Goal: Information Seeking & Learning: Check status

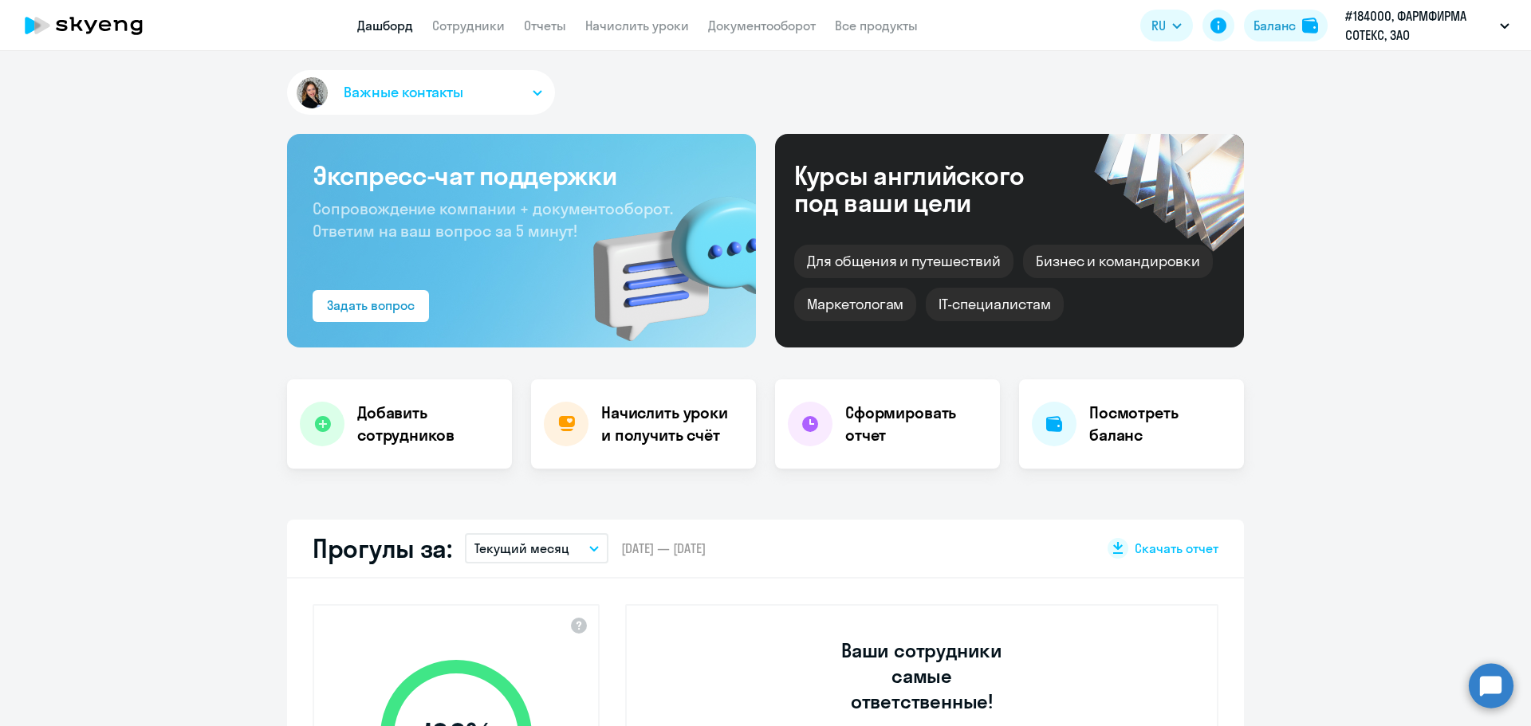
select select "30"
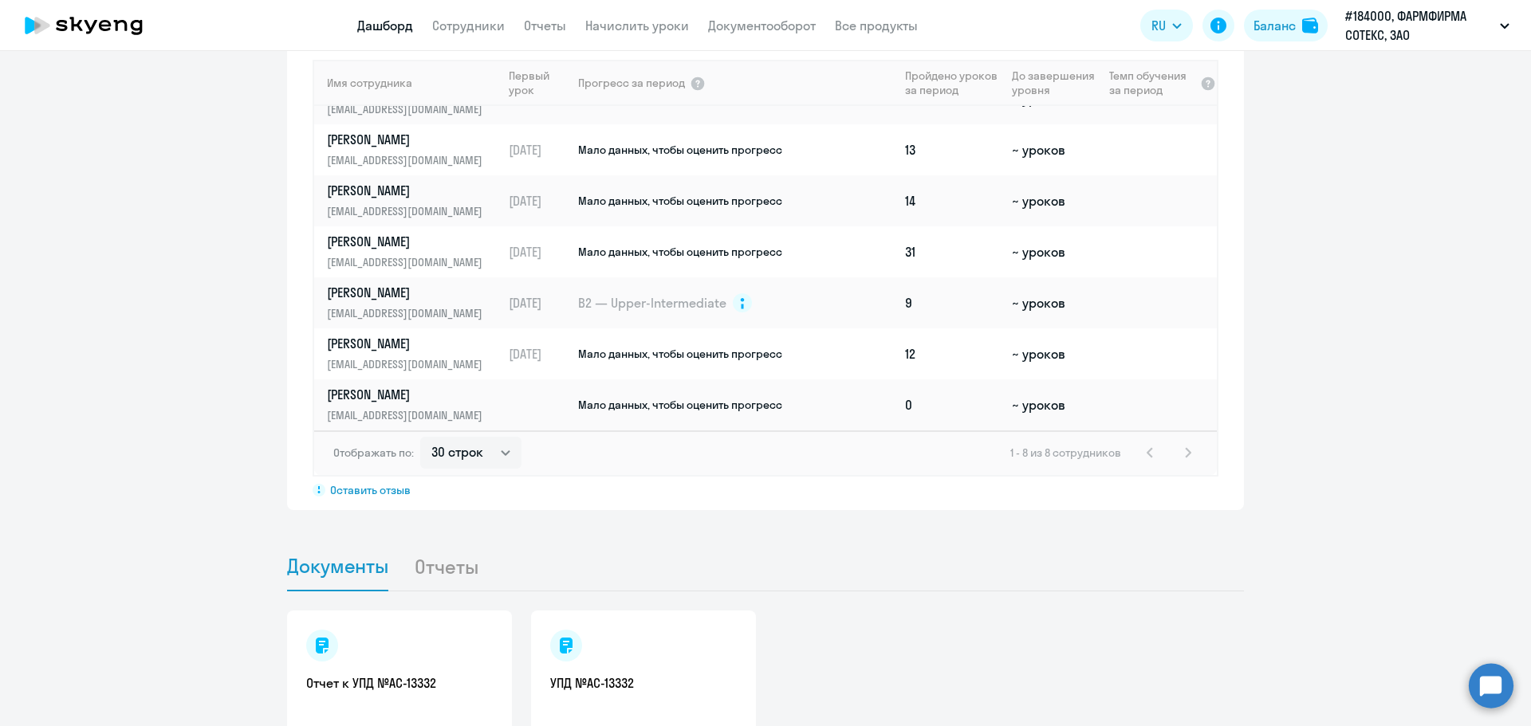
scroll to position [1292, 0]
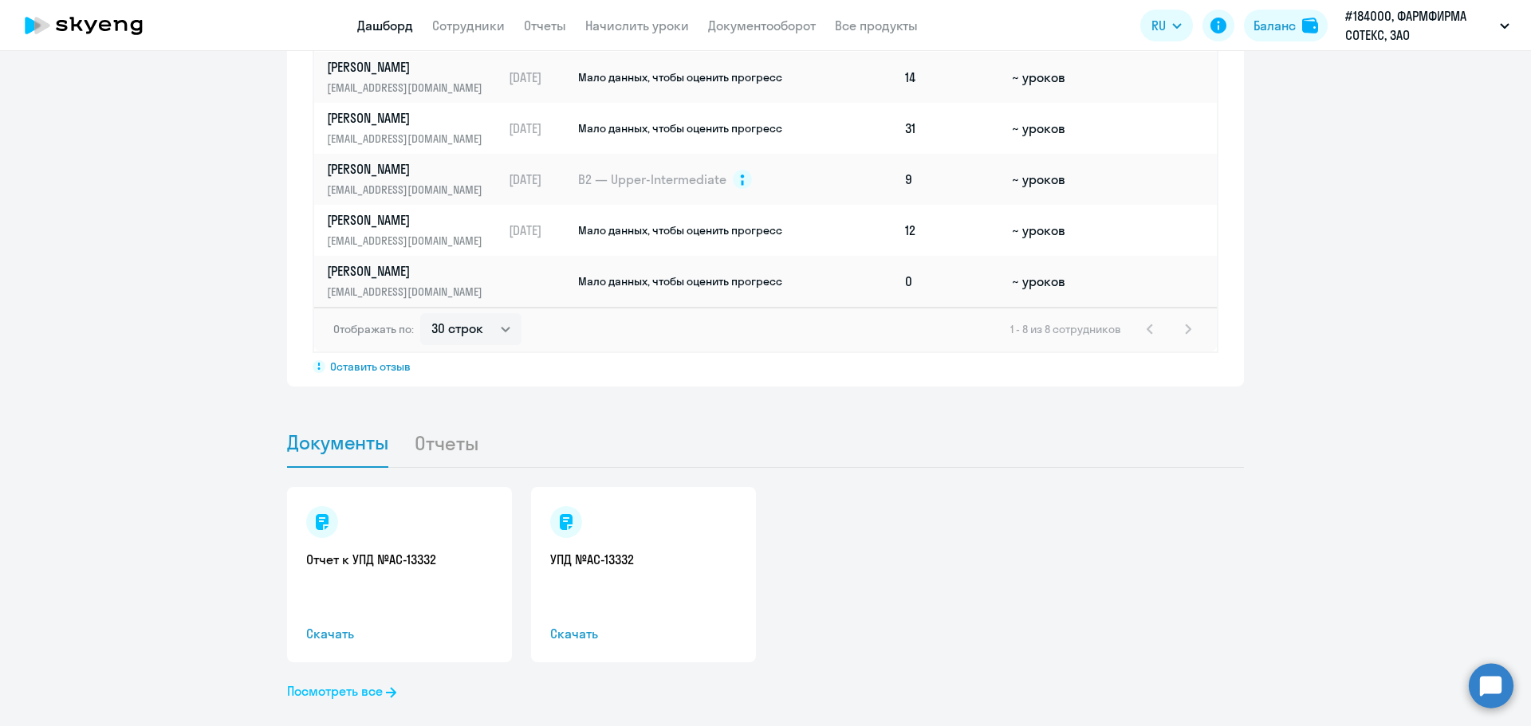
click at [360, 682] on link "Посмотреть все" at bounding box center [341, 691] width 109 height 19
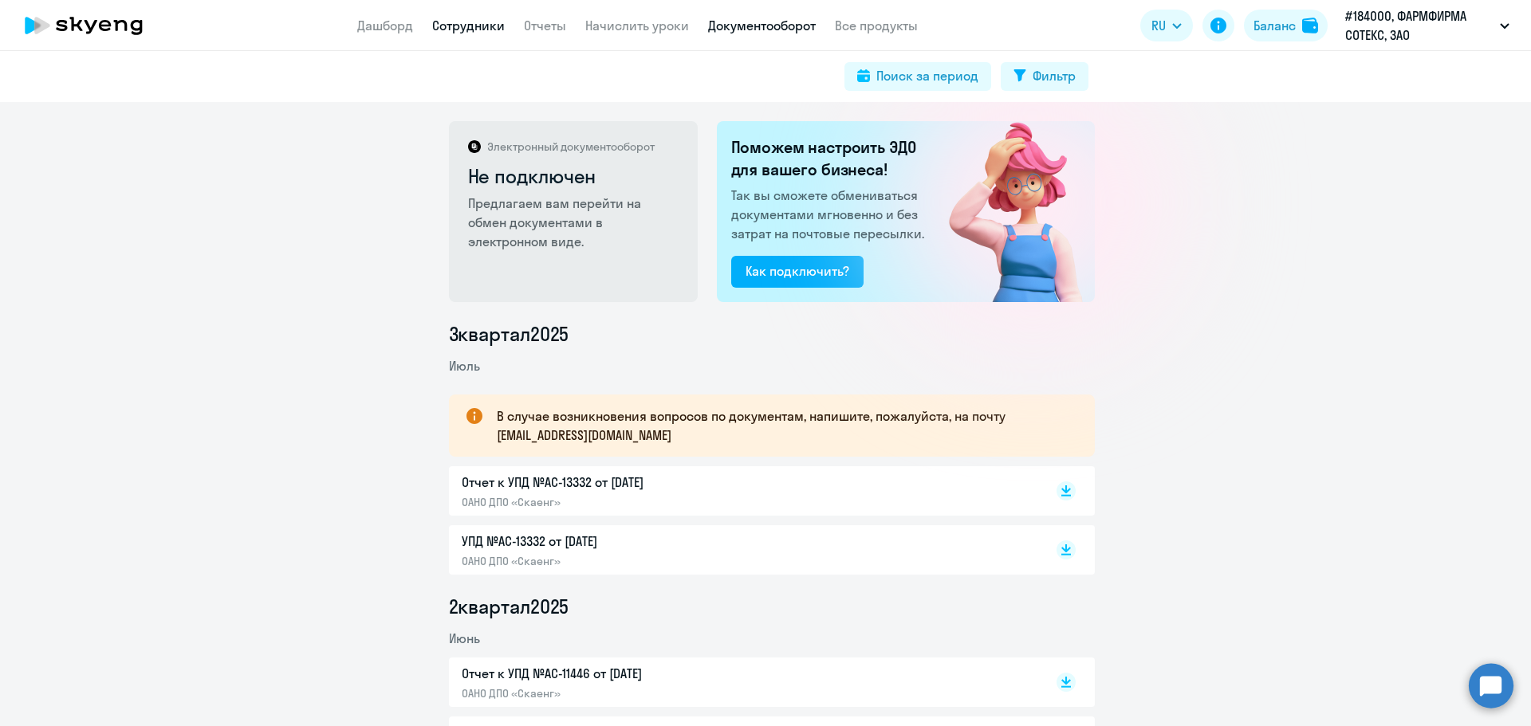
click at [488, 32] on link "Сотрудники" at bounding box center [468, 26] width 73 height 16
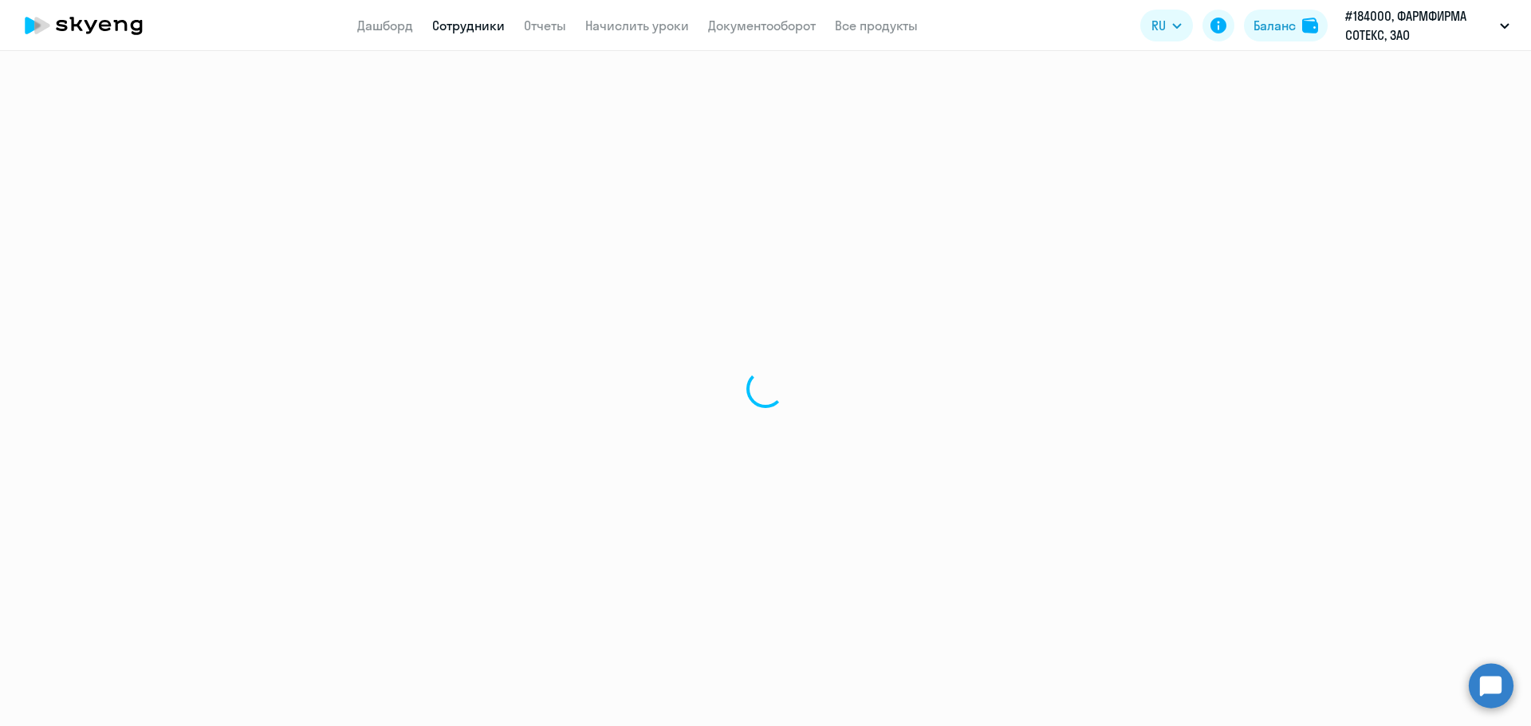
select select "30"
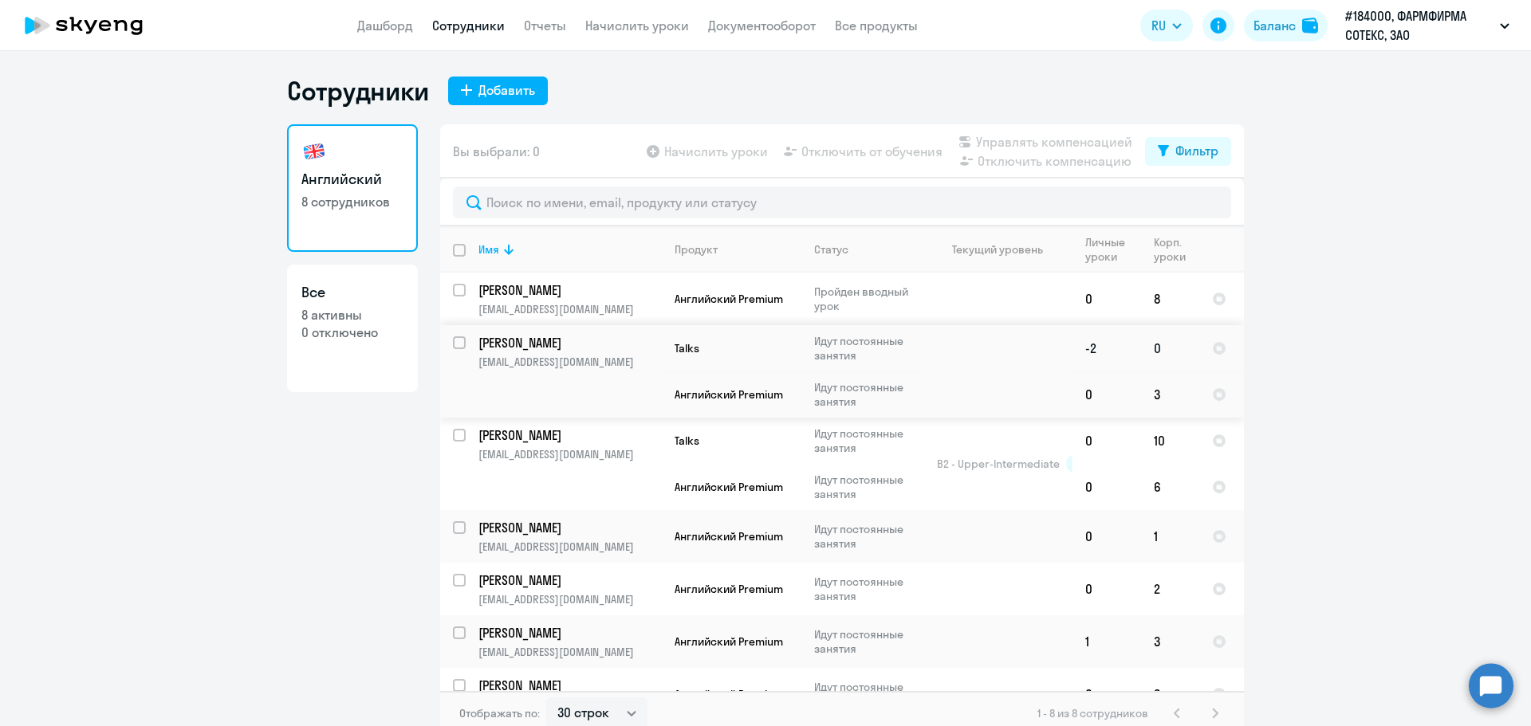
click at [1080, 351] on td "-2" at bounding box center [1106, 348] width 69 height 46
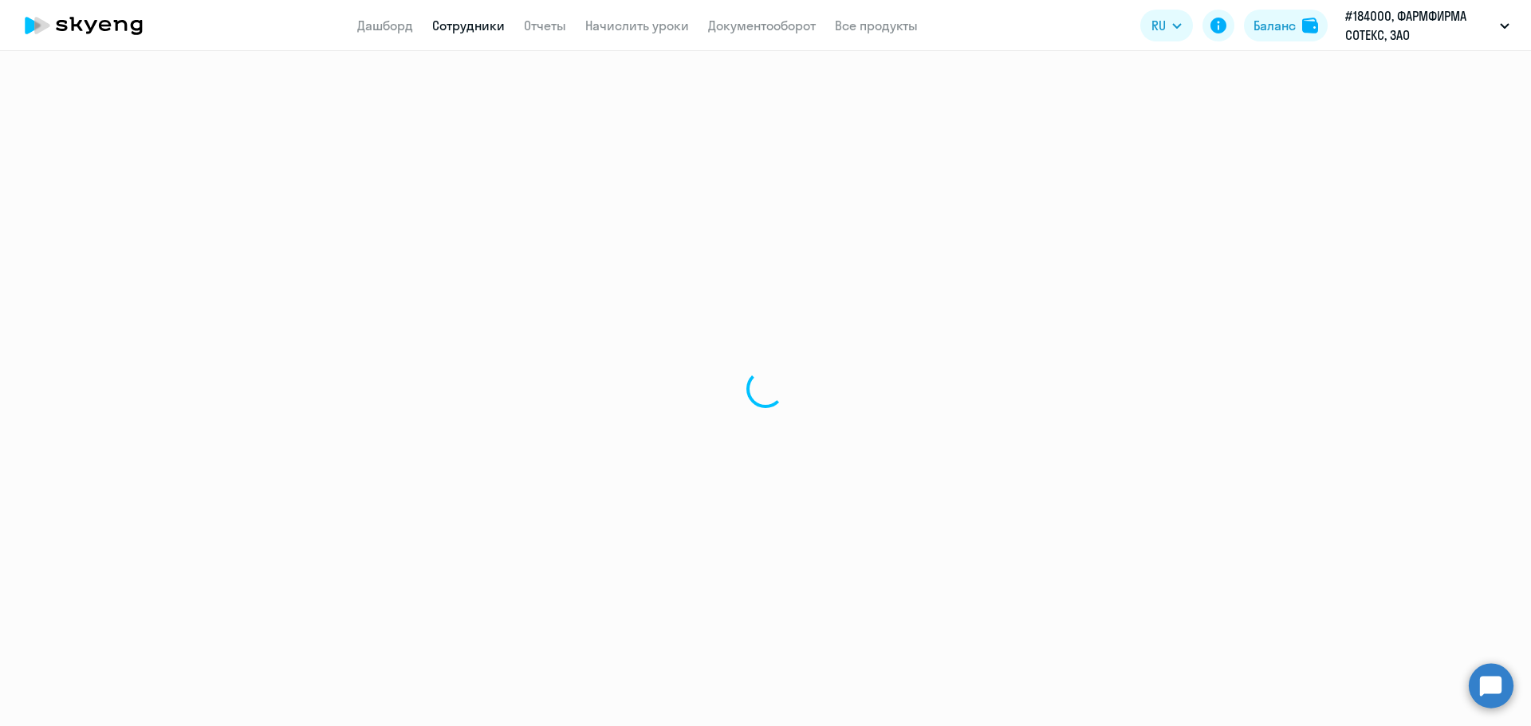
select select "english"
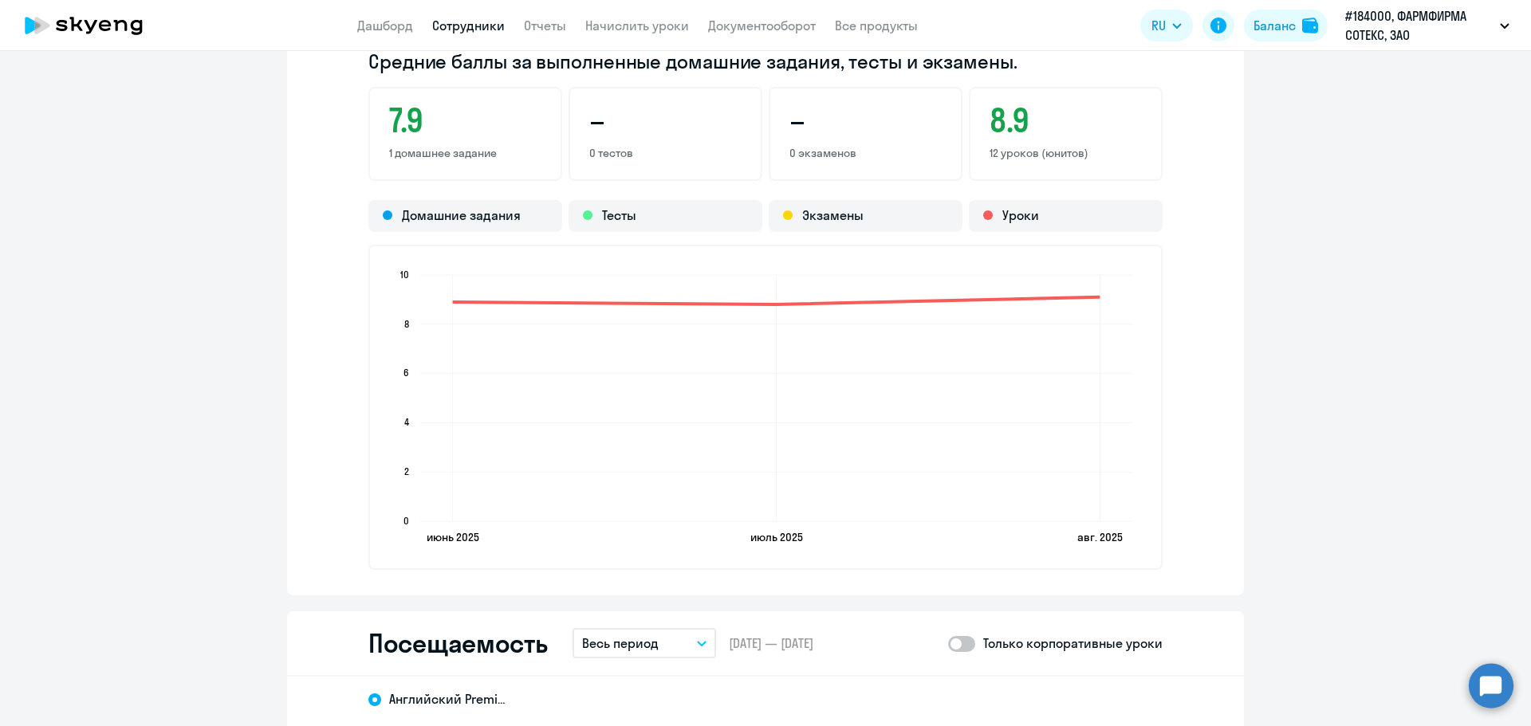
scroll to position [1276, 0]
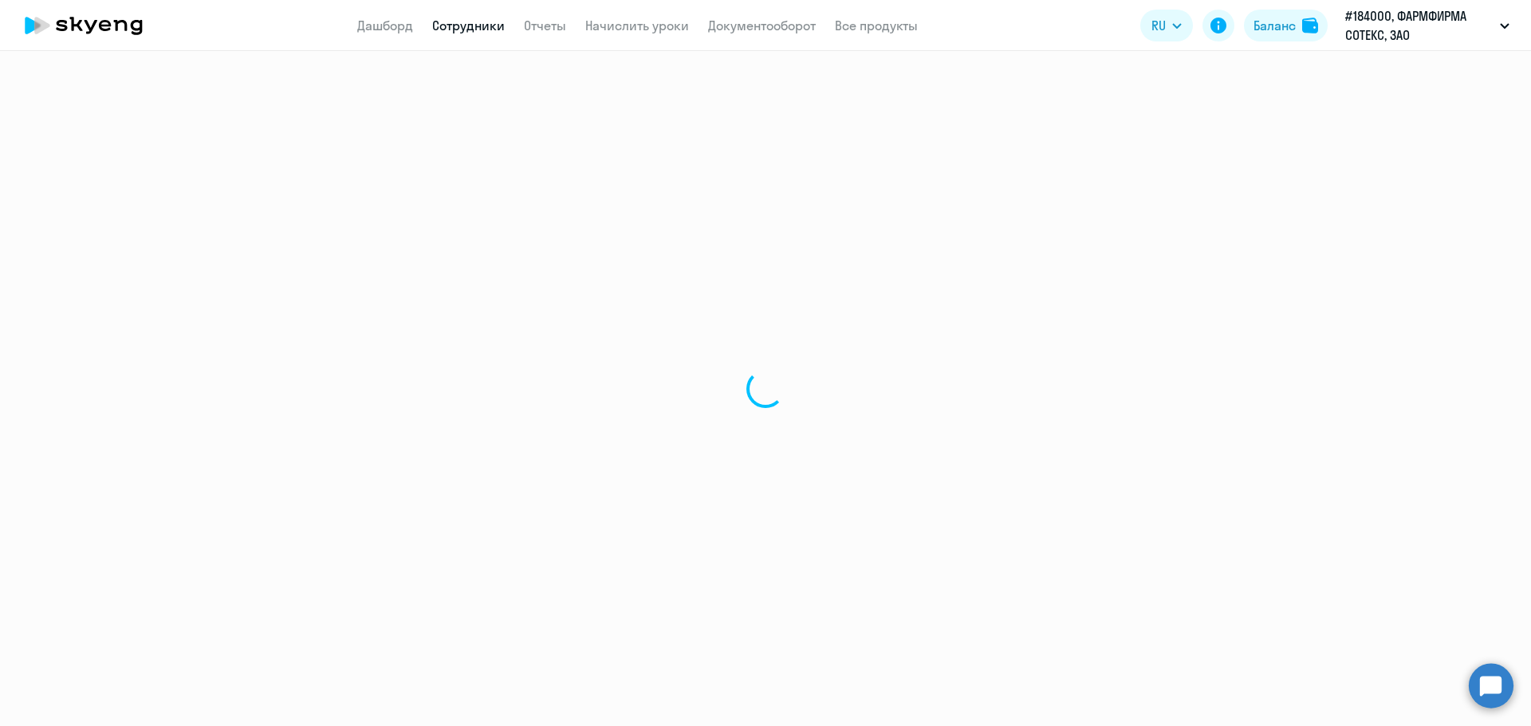
select select "30"
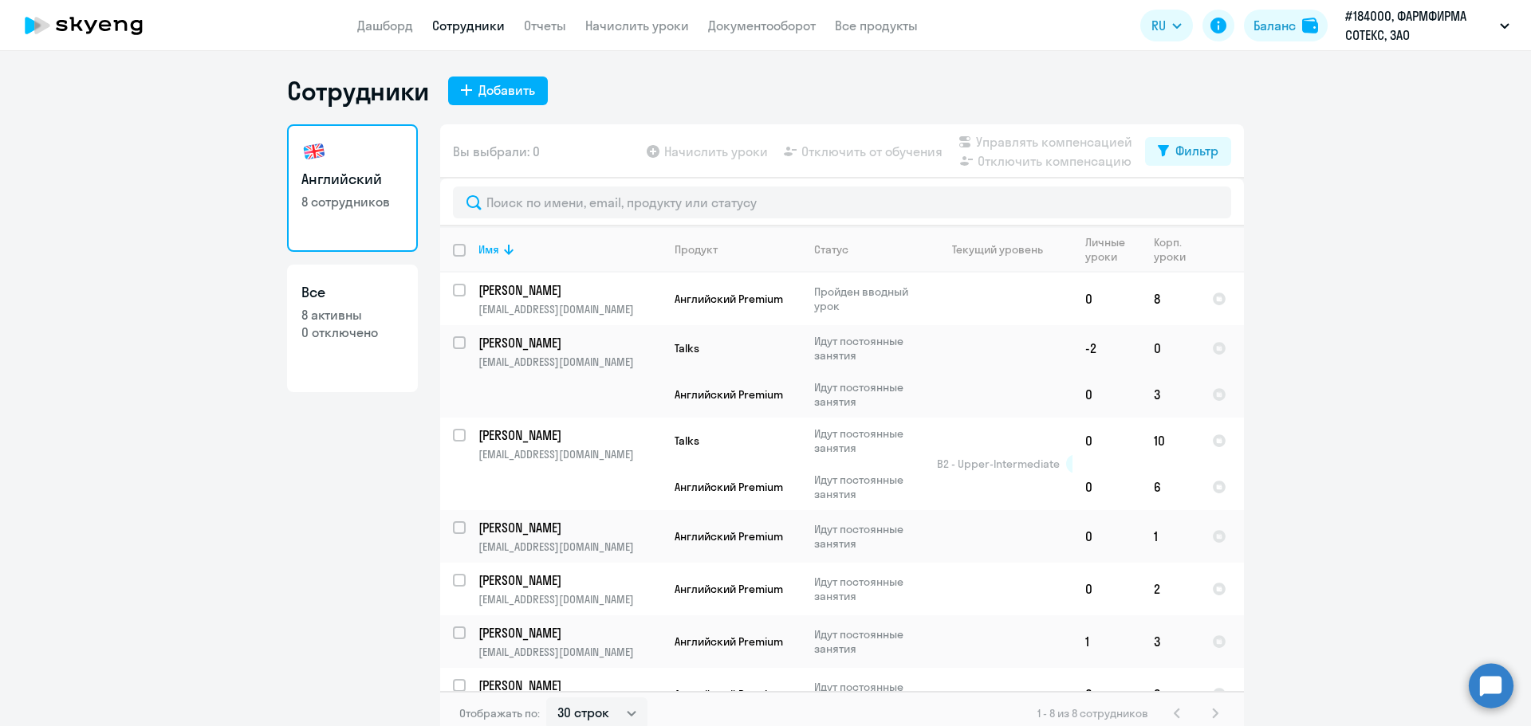
scroll to position [10, 0]
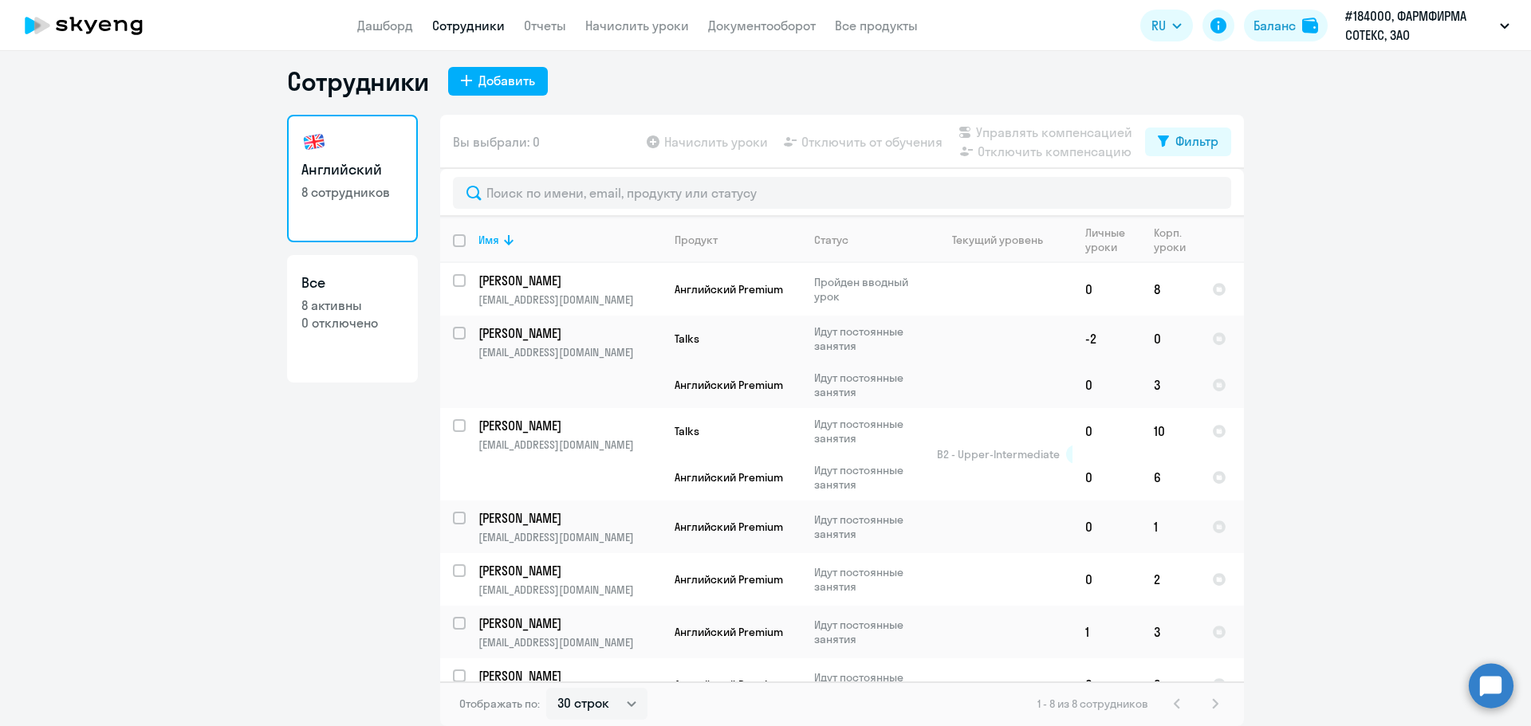
drag, startPoint x: 1240, startPoint y: 307, endPoint x: 1229, endPoint y: 360, distance: 54.6
click at [1229, 360] on ng-component "Сотрудники Добавить Английский 8 сотрудников Все 8 активны 0 отключено Вы выбра…" at bounding box center [765, 395] width 1531 height 661
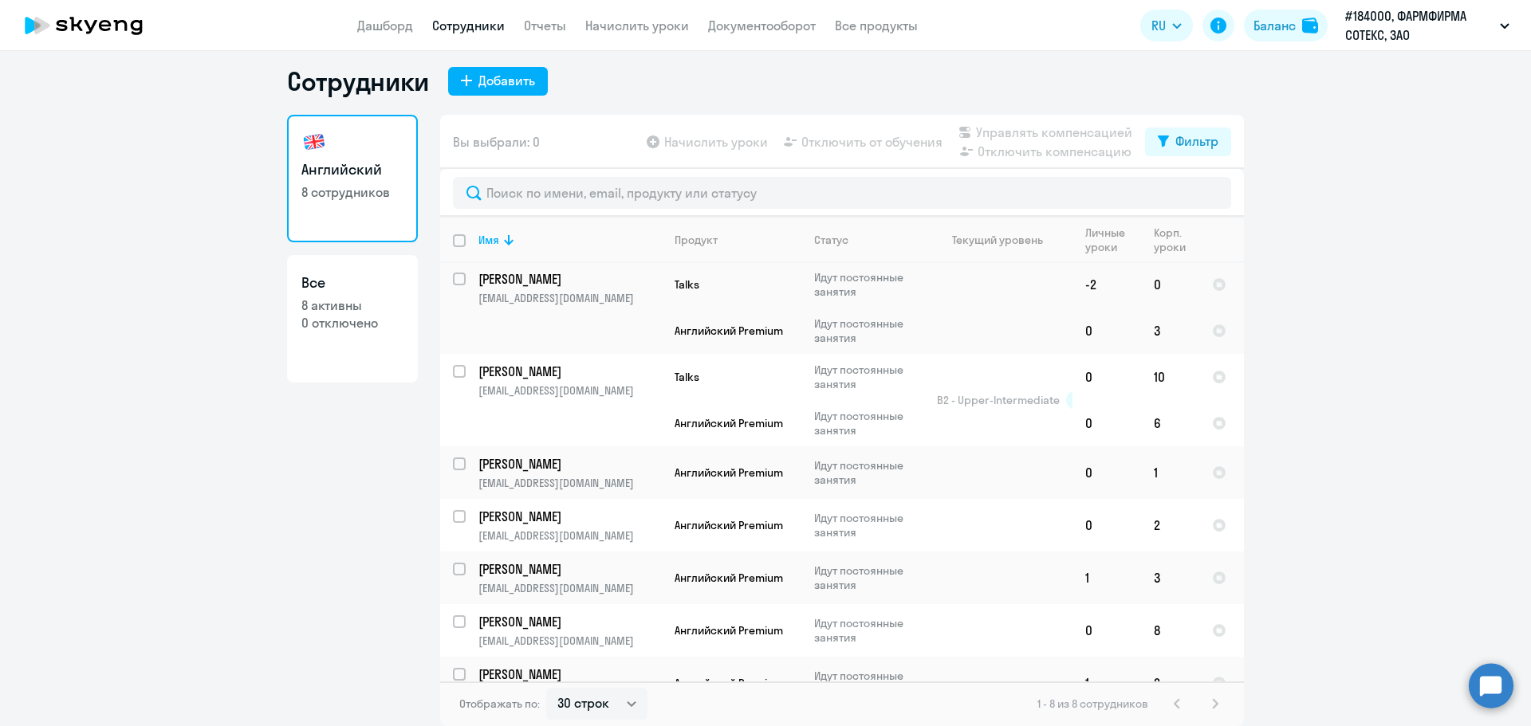
scroll to position [0, 0]
